Goal: Task Accomplishment & Management: Manage account settings

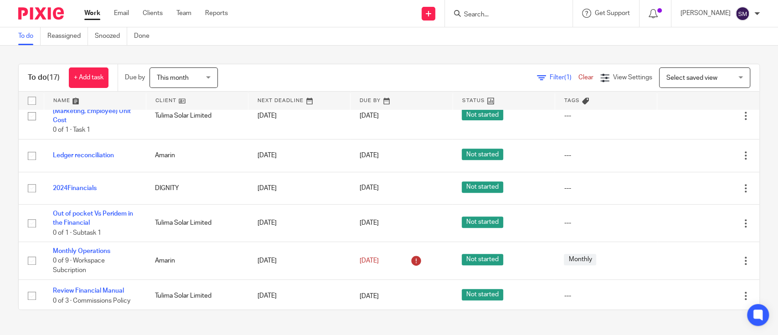
scroll to position [465, 0]
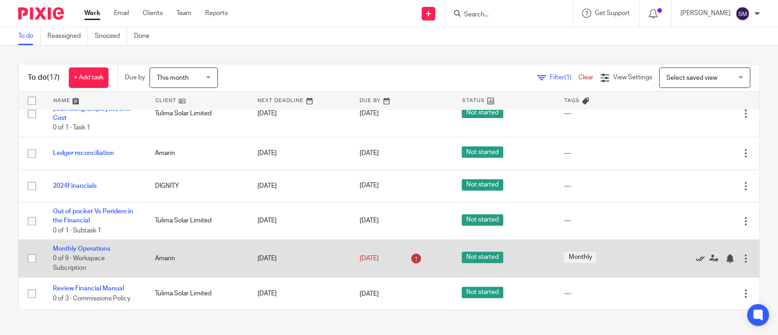
click at [696, 260] on icon at bounding box center [700, 258] width 9 height 9
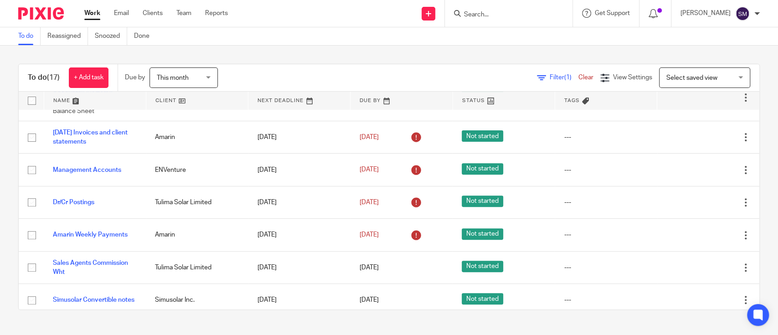
scroll to position [228, 0]
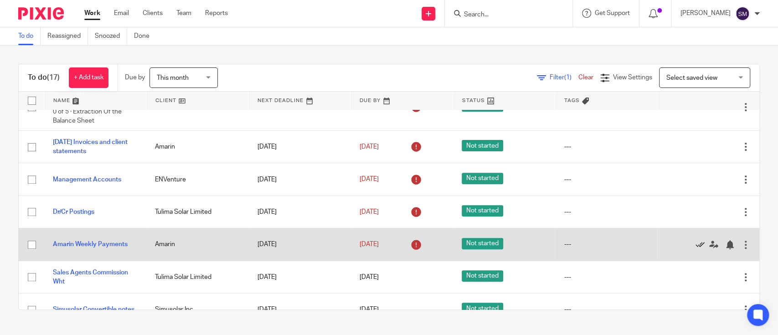
click at [696, 247] on icon at bounding box center [700, 244] width 9 height 9
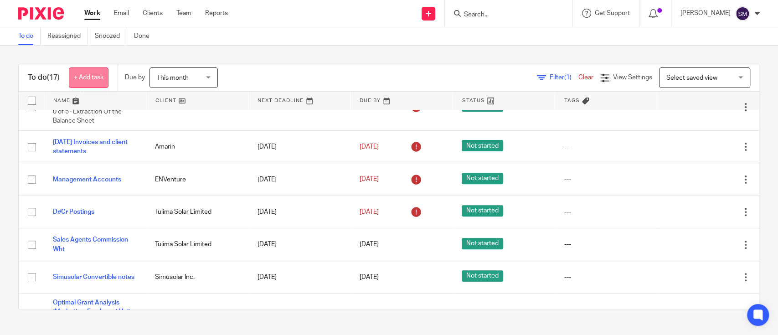
click at [80, 78] on link "+ Add task" at bounding box center [89, 77] width 40 height 21
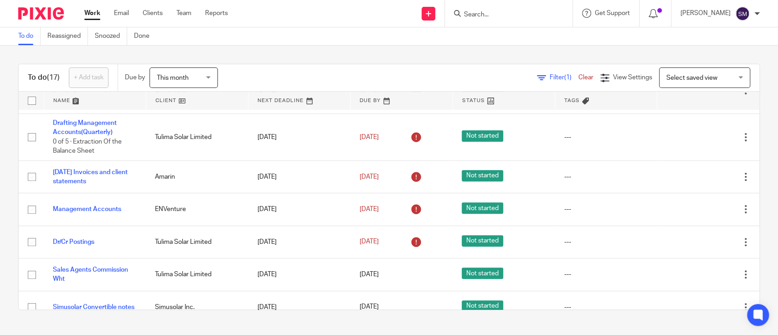
scroll to position [0, 0]
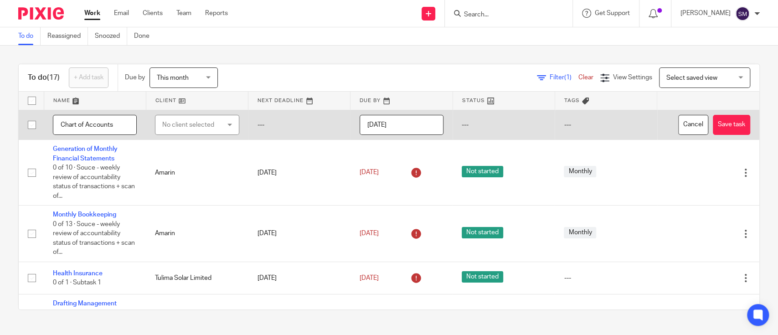
type input "Chart of Accounts"
click at [193, 135] on td "No client selected No client selected Abaana World Limited Ag-Plotous Company A…" at bounding box center [197, 125] width 102 height 30
click at [209, 128] on div "No client selected" at bounding box center [192, 124] width 61 height 19
type input "DIGN"
click at [177, 167] on span "DIGNITY" at bounding box center [169, 170] width 24 height 6
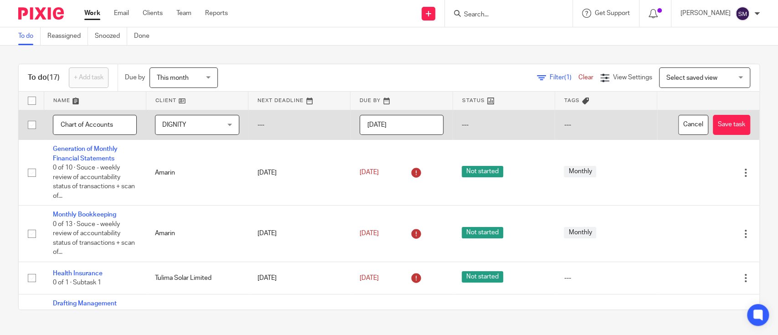
click at [723, 121] on td "Cancel Save task" at bounding box center [709, 125] width 102 height 30
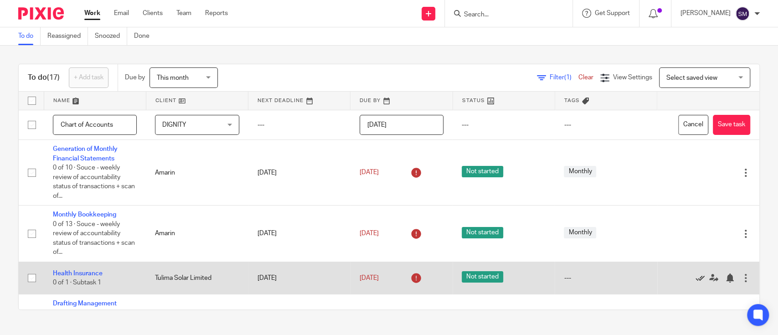
click at [696, 281] on icon at bounding box center [700, 278] width 9 height 9
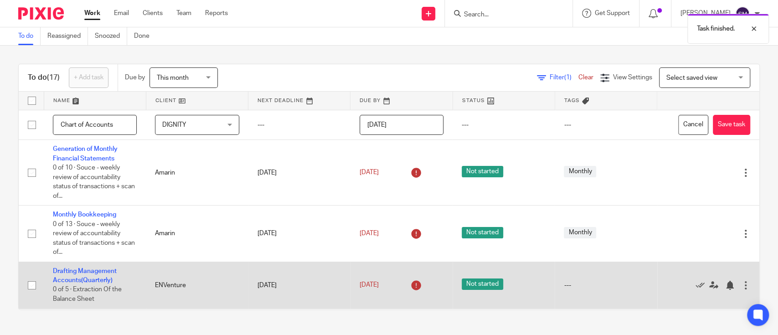
click at [741, 289] on div at bounding box center [745, 285] width 9 height 9
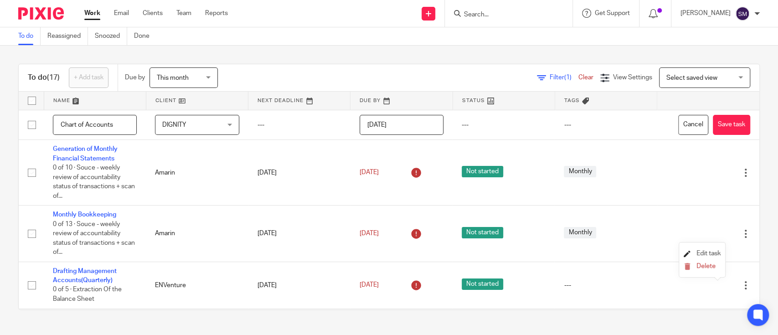
click at [708, 253] on span "Edit task" at bounding box center [709, 253] width 24 height 6
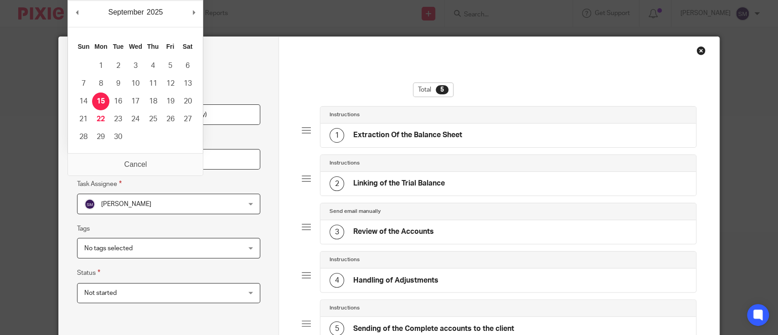
click at [159, 154] on input "2025-09-15" at bounding box center [168, 159] width 183 height 21
type input "2025-09-30"
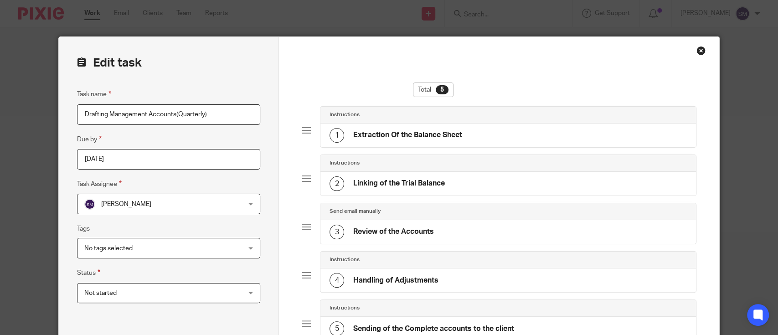
scroll to position [150, 0]
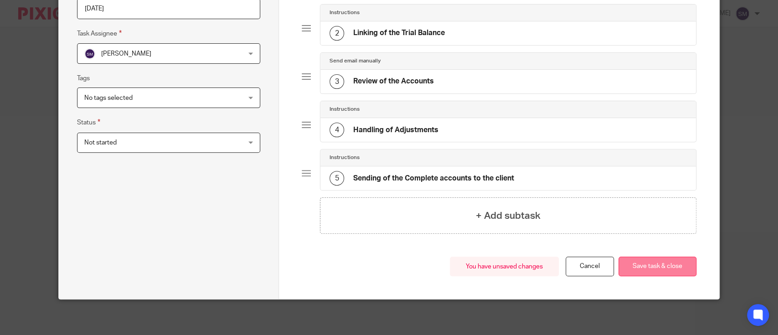
click at [658, 259] on button "Save task & close" at bounding box center [658, 267] width 78 height 20
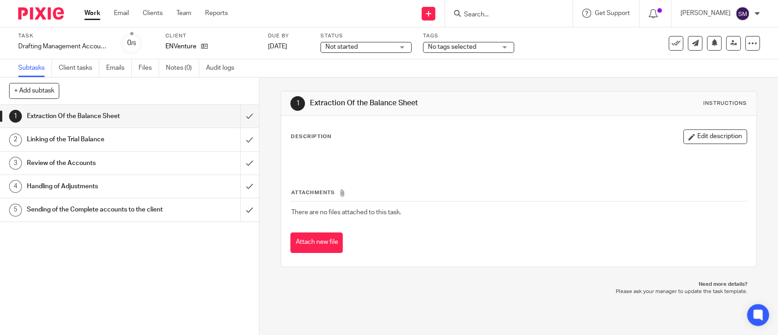
click at [93, 15] on link "Work" at bounding box center [92, 13] width 16 height 9
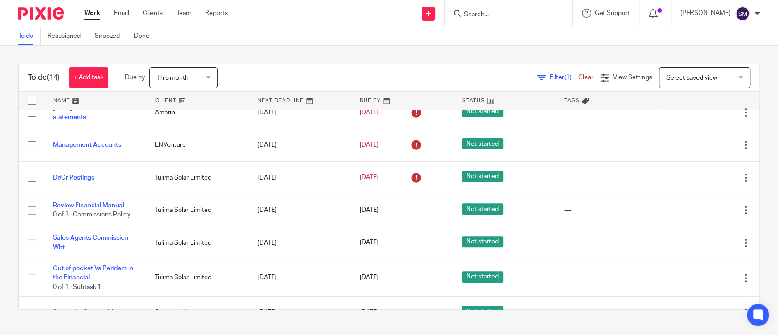
scroll to position [184, 0]
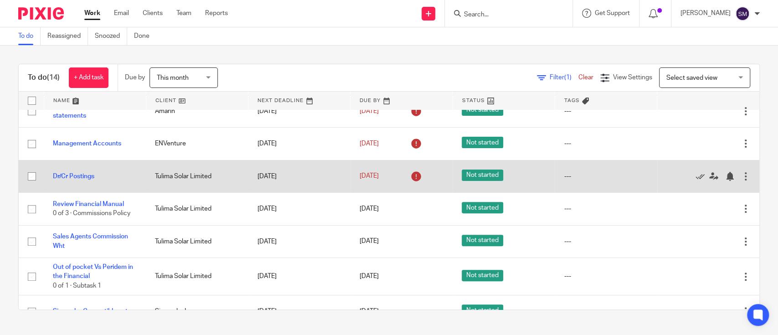
click at [741, 179] on div at bounding box center [745, 176] width 9 height 9
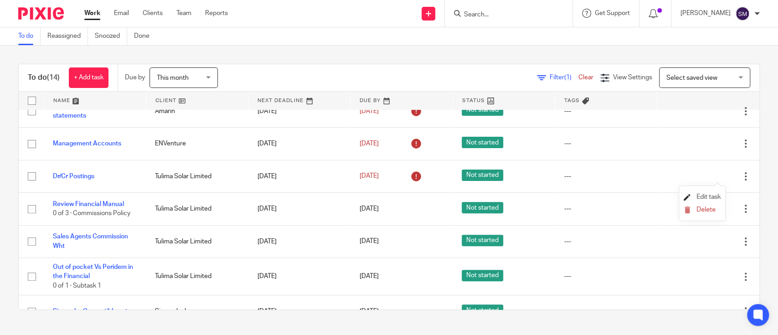
click at [710, 198] on span "Edit task" at bounding box center [709, 197] width 24 height 6
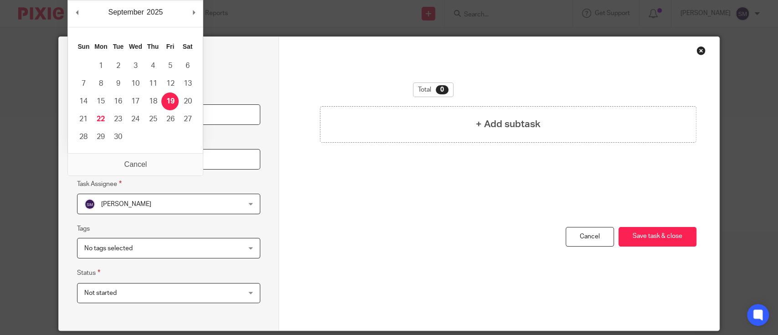
click at [174, 153] on input "[DATE]" at bounding box center [168, 159] width 183 height 21
type input "[DATE]"
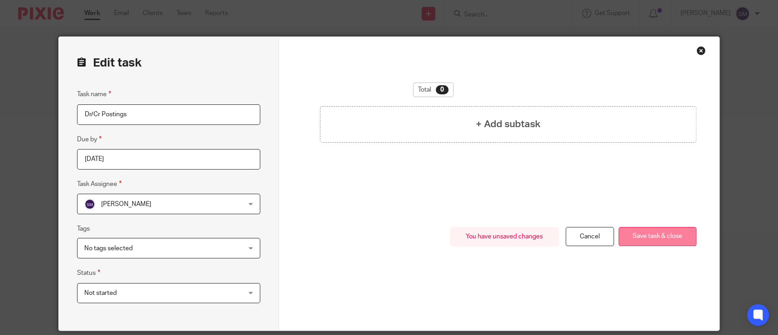
click at [645, 235] on button "Save task & close" at bounding box center [658, 237] width 78 height 20
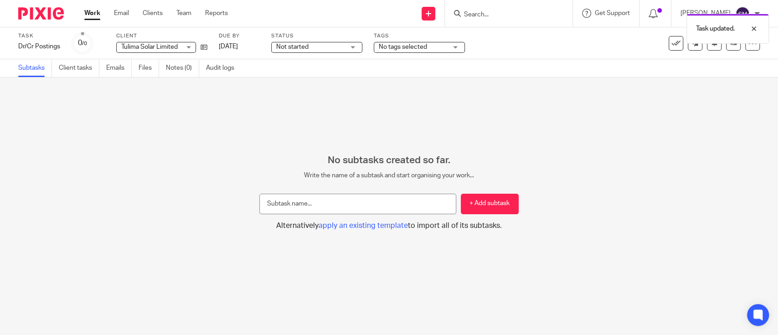
click at [97, 6] on div "Work Email Clients Team Reports Work Email Clients Team Reports Settings" at bounding box center [158, 13] width 166 height 27
click at [95, 17] on link "Work" at bounding box center [92, 13] width 16 height 9
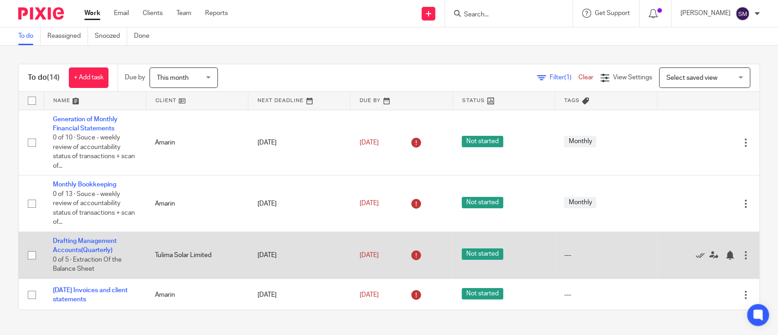
click at [741, 256] on div at bounding box center [745, 255] width 9 height 9
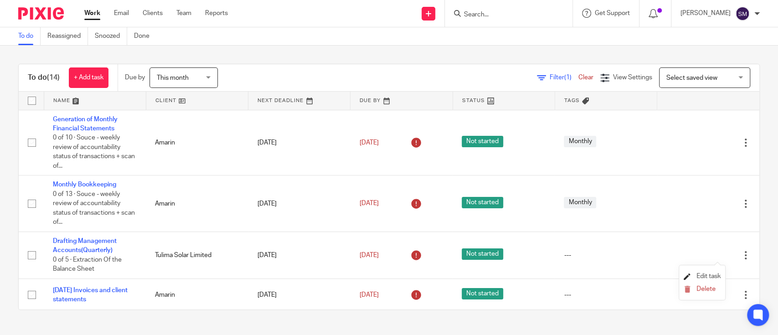
click at [705, 274] on span "Edit task" at bounding box center [709, 276] width 24 height 6
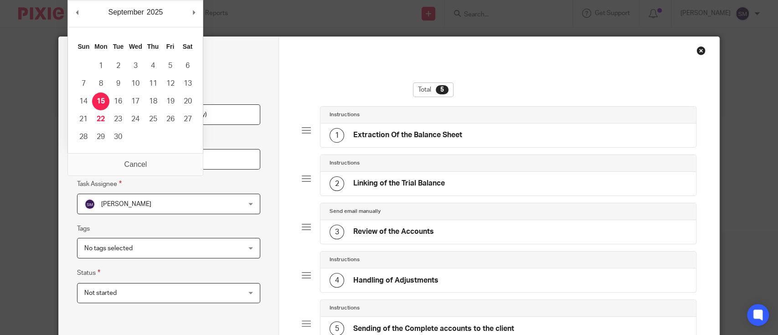
click at [171, 160] on input "[DATE]" at bounding box center [168, 159] width 183 height 21
type input "2025-10-15"
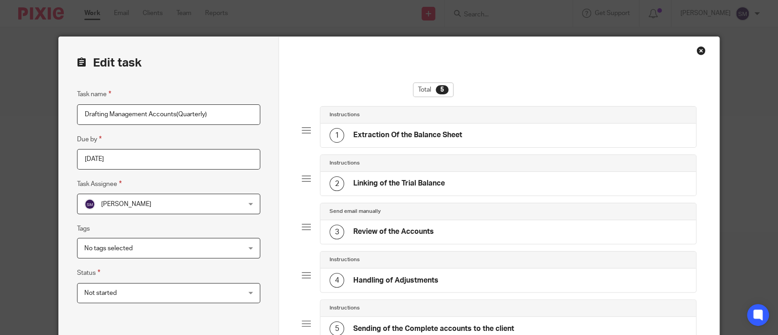
scroll to position [150, 0]
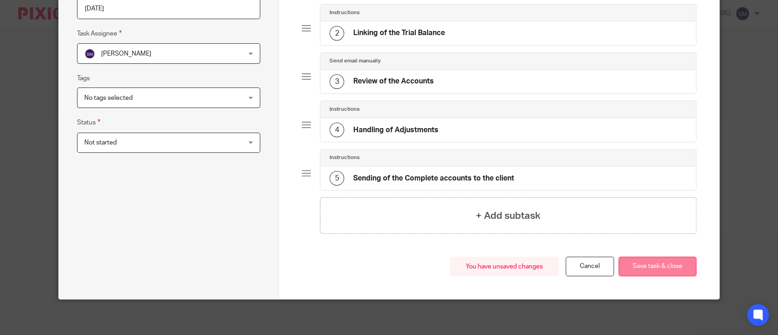
click at [638, 265] on button "Save task & close" at bounding box center [658, 267] width 78 height 20
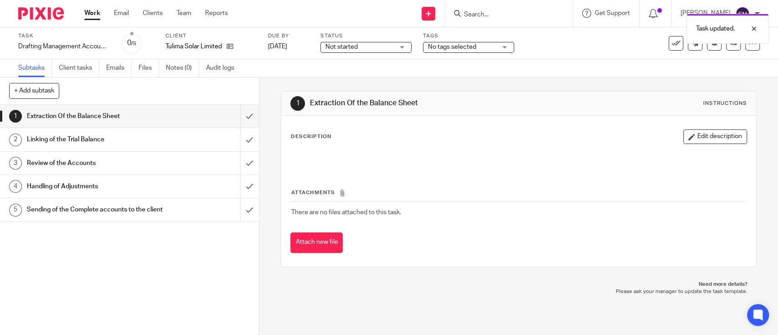
click at [96, 14] on link "Work" at bounding box center [92, 13] width 16 height 9
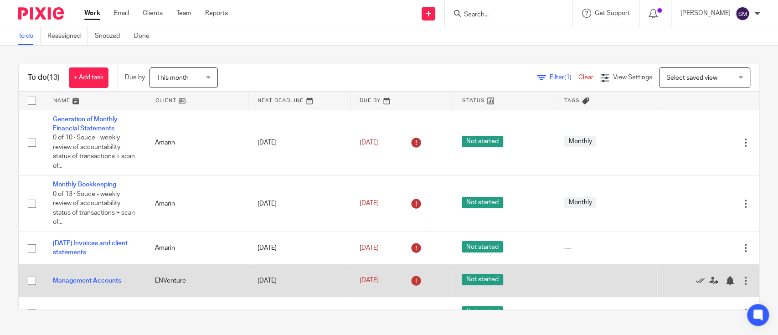
click at [741, 284] on div at bounding box center [745, 280] width 9 height 9
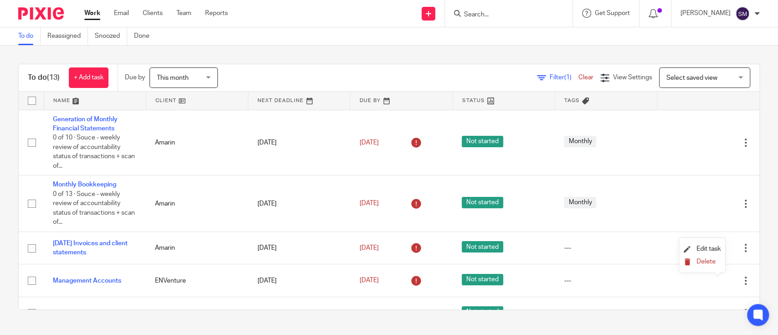
click at [709, 259] on span "Delete" at bounding box center [706, 262] width 19 height 6
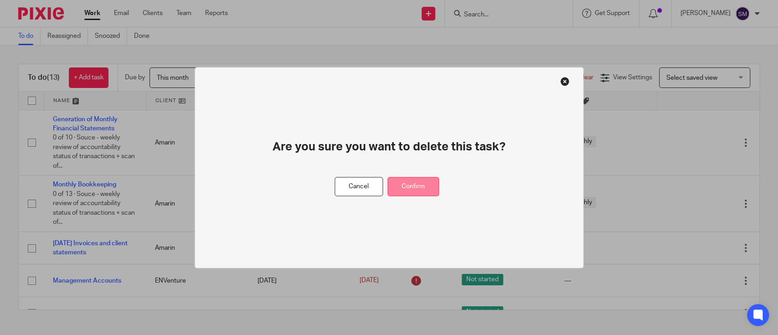
click at [426, 192] on button "Confirm" at bounding box center [414, 187] width 52 height 20
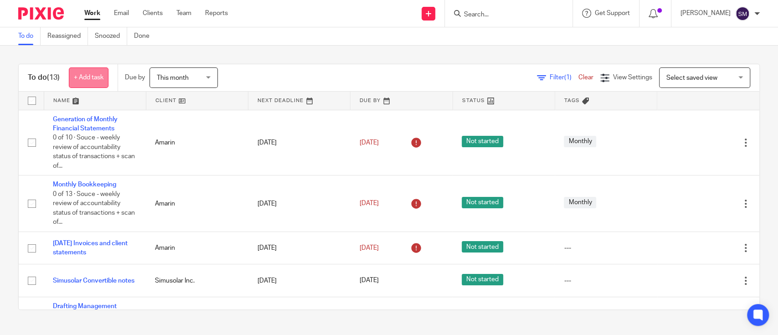
click at [92, 79] on link "+ Add task" at bounding box center [89, 77] width 40 height 21
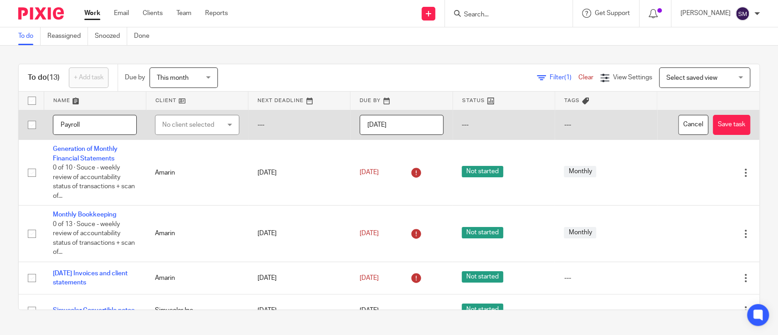
click at [59, 126] on input "Payroll" at bounding box center [95, 125] width 84 height 21
type input "2025Septemerb Payroll"
click at [197, 129] on div "No client selected" at bounding box center [192, 124] width 61 height 19
type input "Tulim"
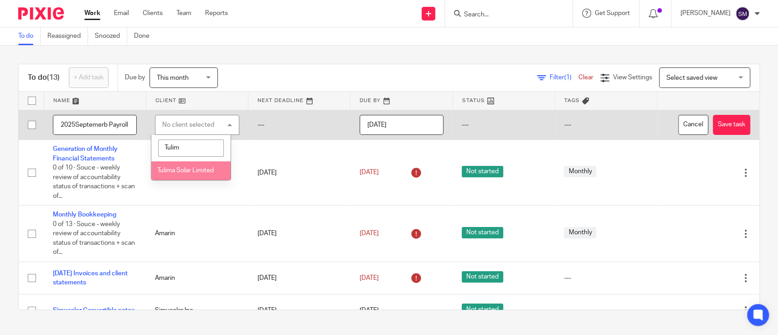
click at [194, 174] on li "Tulima Solar Limited" at bounding box center [190, 170] width 79 height 19
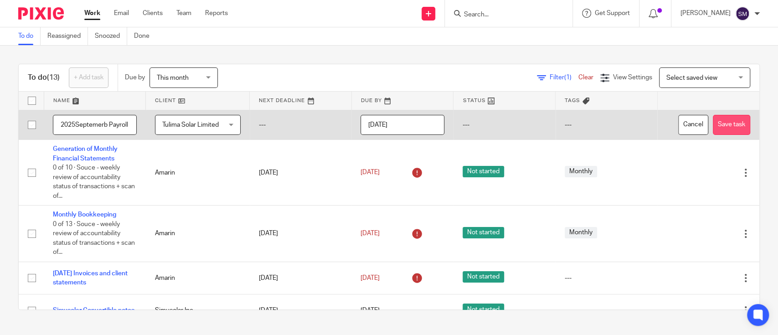
click at [713, 126] on button "Save task" at bounding box center [731, 125] width 37 height 21
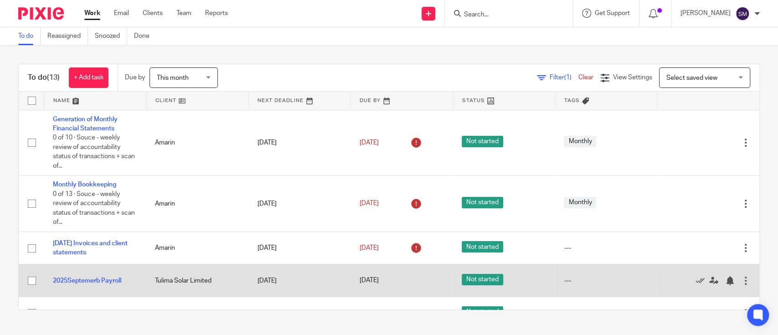
click at [741, 283] on div at bounding box center [745, 280] width 9 height 9
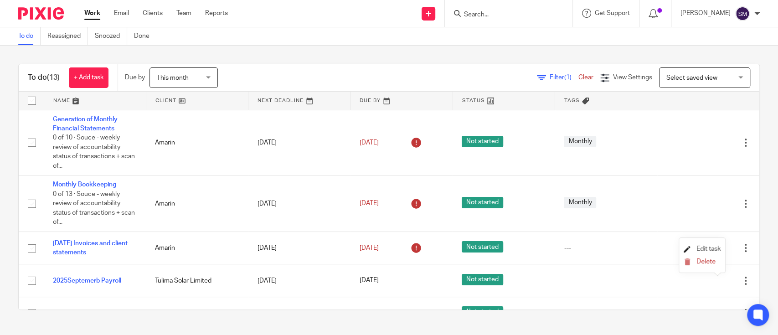
click at [711, 250] on span "Edit task" at bounding box center [709, 249] width 24 height 6
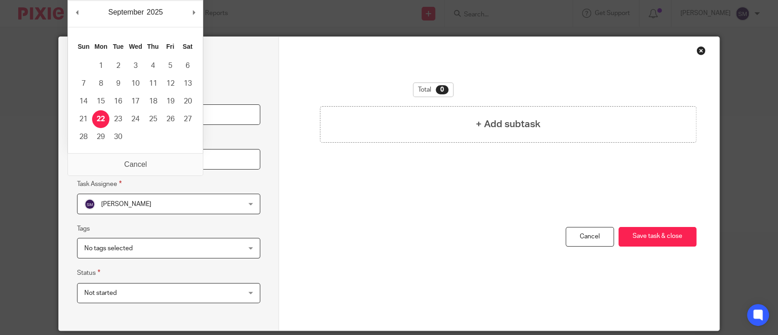
click at [156, 159] on input "[DATE]" at bounding box center [168, 159] width 183 height 21
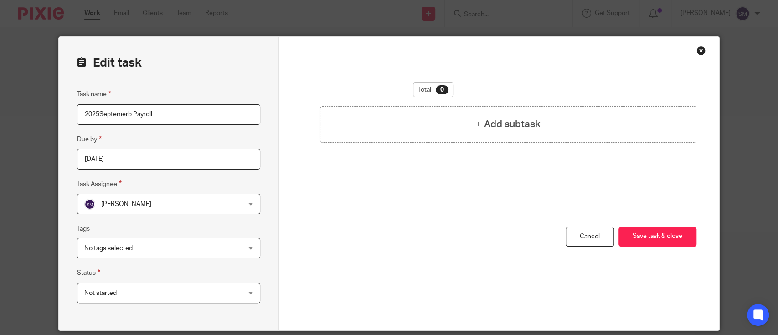
click at [325, 163] on div "Total 0 + Add subtask" at bounding box center [499, 155] width 395 height 145
click at [126, 111] on input "2025Septemerb Payroll" at bounding box center [168, 114] width 183 height 21
type input "2025Septemer Payroll"
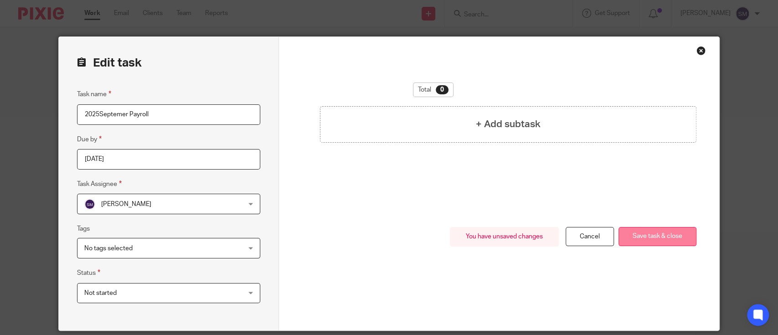
click at [667, 243] on button "Save task & close" at bounding box center [658, 237] width 78 height 20
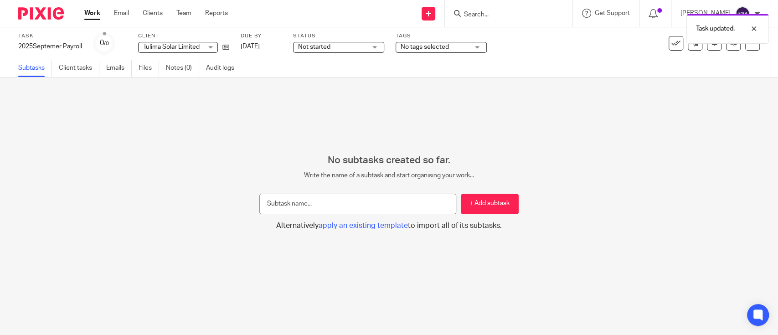
click at [94, 14] on link "Work" at bounding box center [92, 13] width 16 height 9
